Goal: Transaction & Acquisition: Register for event/course

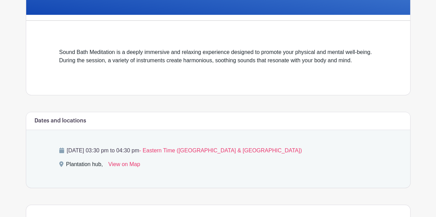
scroll to position [160, 0]
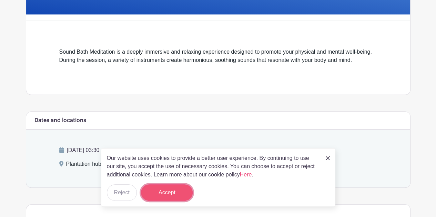
click at [172, 196] on button "Accept" at bounding box center [167, 193] width 52 height 17
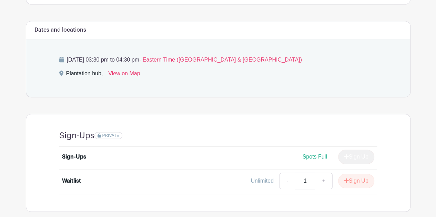
scroll to position [287, 0]
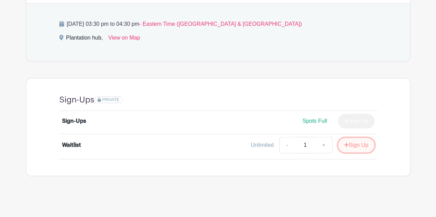
click at [346, 149] on button "Sign Up" at bounding box center [356, 145] width 36 height 14
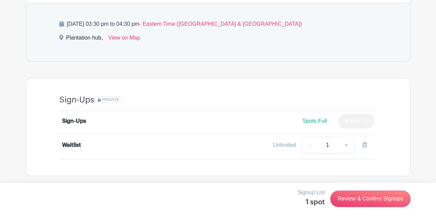
scroll to position [286, 0]
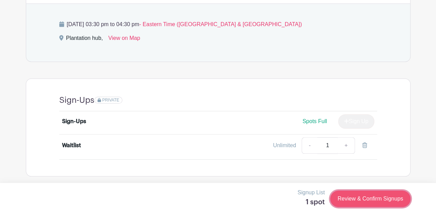
click at [359, 200] on link "Review & Confirm Signups" at bounding box center [370, 199] width 80 height 17
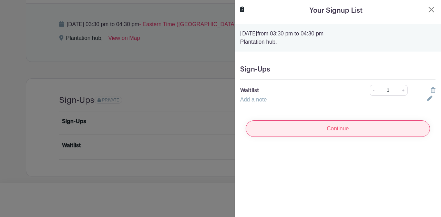
click at [353, 132] on input "Continue" at bounding box center [338, 129] width 184 height 17
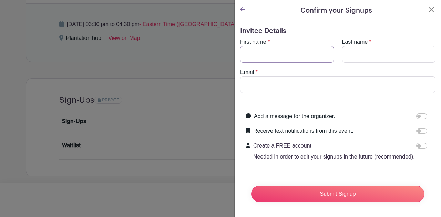
click at [303, 54] on input "First name" at bounding box center [287, 54] width 94 height 17
type input "[PERSON_NAME]"
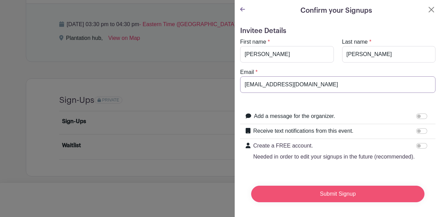
type input "[EMAIL_ADDRESS][DOMAIN_NAME]"
click at [286, 195] on input "Submit Signup" at bounding box center [337, 194] width 173 height 17
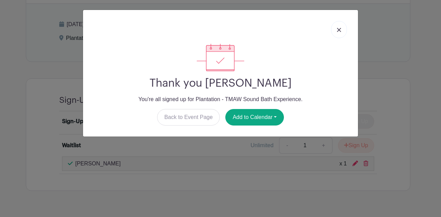
click at [334, 33] on link at bounding box center [339, 29] width 16 height 17
